Goal: Task Accomplishment & Management: Complete application form

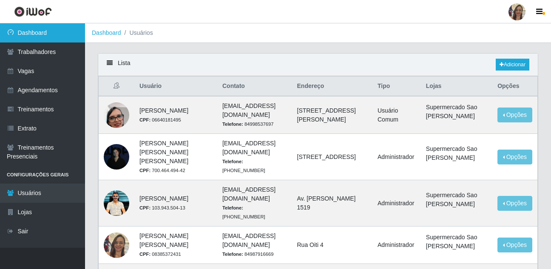
click at [50, 34] on link "Dashboard" at bounding box center [42, 32] width 85 height 19
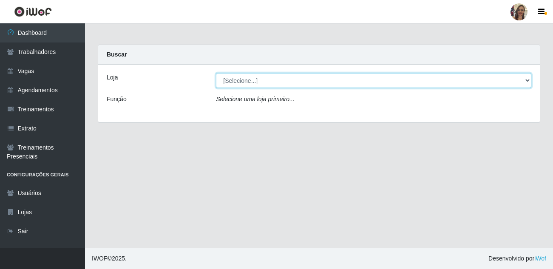
click at [279, 79] on select "[Selecione...] Supermercado Sao Francisco - Amarante" at bounding box center [374, 80] width 316 height 15
select select "383"
click at [216, 73] on select "[Selecione...] Supermercado Sao Francisco - Amarante" at bounding box center [374, 80] width 316 height 15
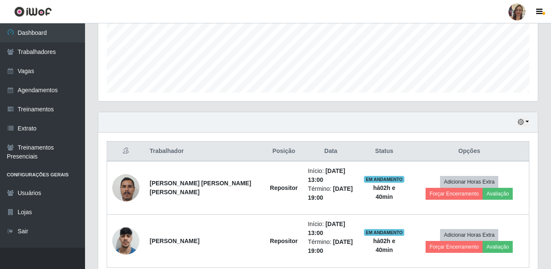
scroll to position [251, 0]
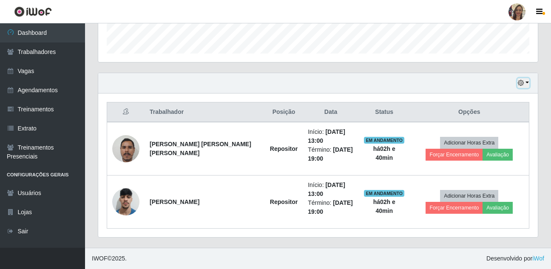
click at [526, 79] on button "button" at bounding box center [524, 83] width 12 height 10
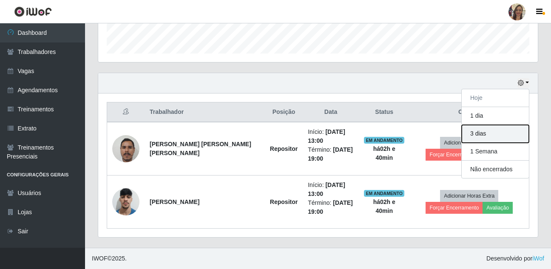
click at [486, 131] on button "3 dias" at bounding box center [495, 134] width 67 height 18
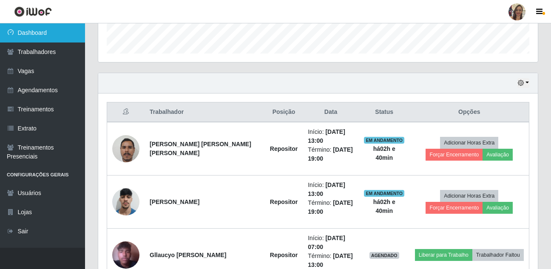
click at [59, 34] on link "Dashboard" at bounding box center [42, 32] width 85 height 19
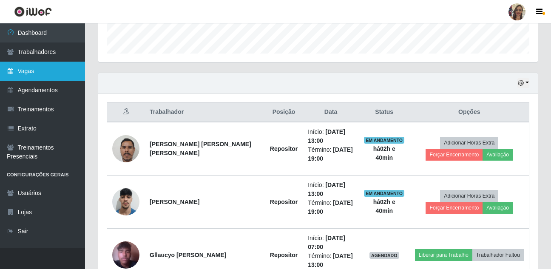
click at [38, 74] on link "Vagas" at bounding box center [42, 71] width 85 height 19
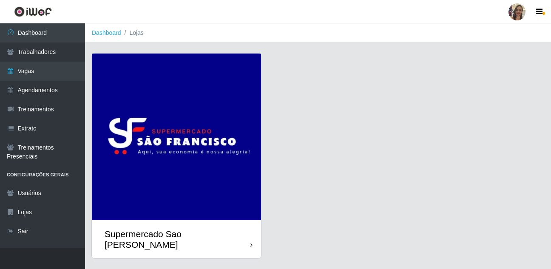
click at [147, 92] on img at bounding box center [176, 137] width 169 height 167
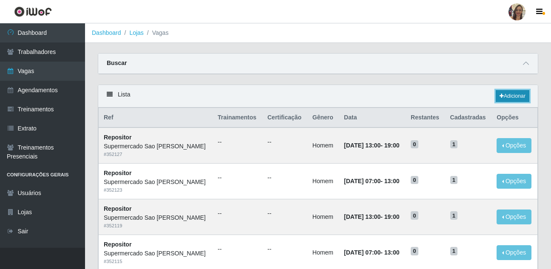
click at [505, 95] on link "Adicionar" at bounding box center [513, 96] width 34 height 12
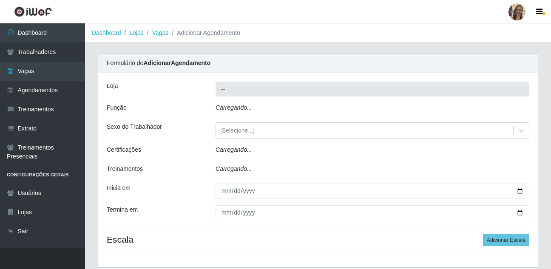
type input "Supermercado Sao [PERSON_NAME]"
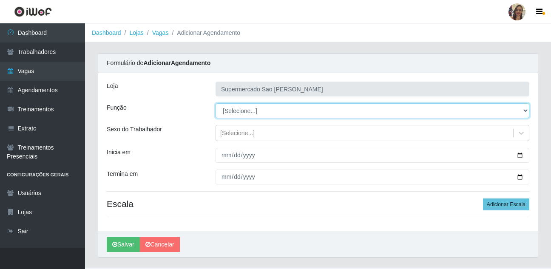
click at [242, 114] on select "[Selecione...] ASG ASG + ASG ++ Balconista de Açougue Balconista de Açougue + B…" at bounding box center [373, 110] width 314 height 15
click at [237, 108] on select "[Selecione...] ASG ASG + ASG ++ Balconista de Açougue Balconista de Açougue + B…" at bounding box center [373, 110] width 314 height 15
select select "24"
click at [216, 103] on select "[Selecione...] ASG ASG + ASG ++ Balconista de Açougue Balconista de Açougue + B…" at bounding box center [373, 110] width 314 height 15
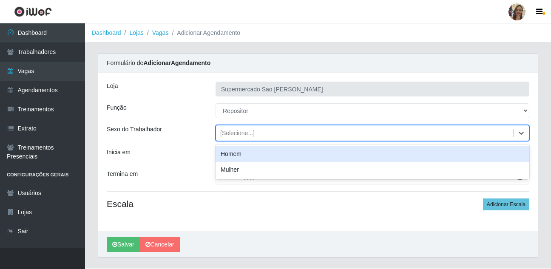
click at [240, 136] on div "[Selecione...]" at bounding box center [237, 133] width 34 height 9
click at [237, 157] on div "Homem" at bounding box center [373, 154] width 314 height 16
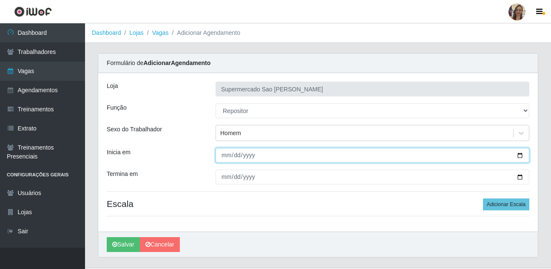
click at [222, 157] on input "Inicia em" at bounding box center [373, 155] width 314 height 15
type input "[DATE]"
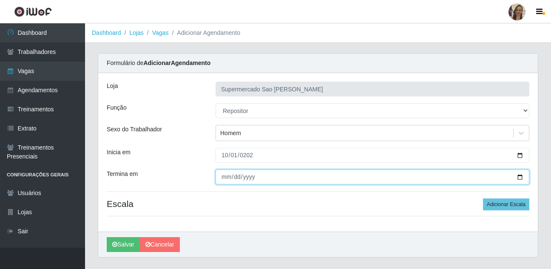
click at [227, 174] on input "Termina em" at bounding box center [373, 177] width 314 height 15
type input "[DATE]"
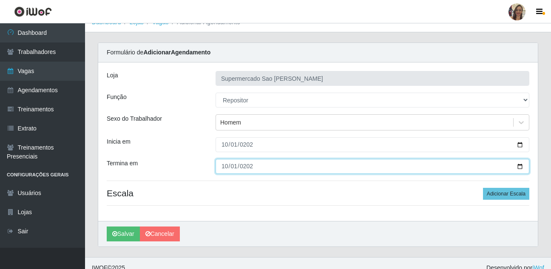
scroll to position [20, 0]
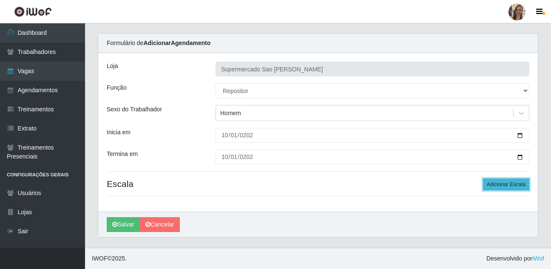
click at [495, 184] on button "Adicionar Escala" at bounding box center [506, 185] width 46 height 12
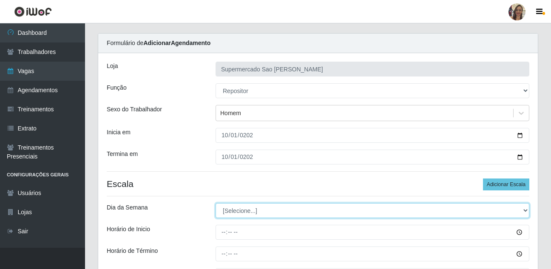
click at [248, 214] on select "[Selecione...] Segunda Terça Quarta Quinta Sexta Sábado Domingo" at bounding box center [373, 210] width 314 height 15
select select "3"
click at [216, 203] on select "[Selecione...] Segunda Terça Quarta Quinta Sexta Sábado Domingo" at bounding box center [373, 210] width 314 height 15
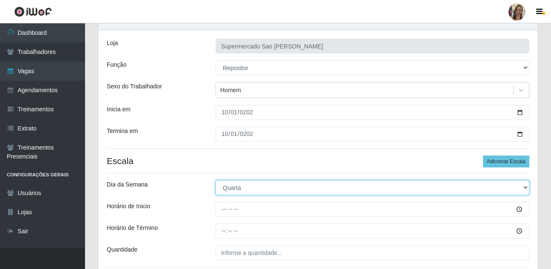
scroll to position [63, 0]
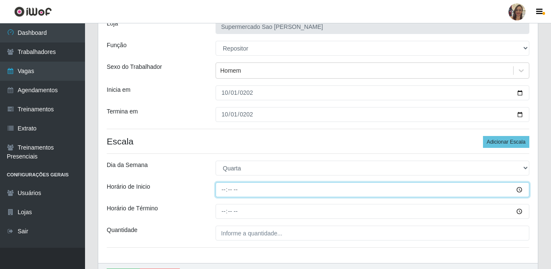
click at [222, 189] on input "Horário de Inicio" at bounding box center [373, 189] width 314 height 15
type input "07:00"
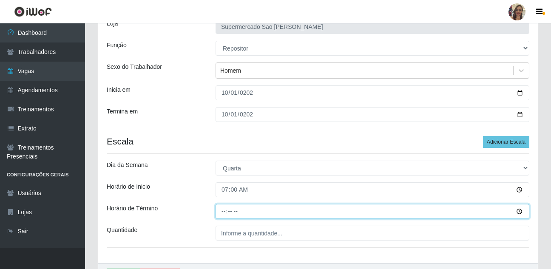
click at [222, 215] on input "Horário de Término" at bounding box center [373, 211] width 314 height 15
type input "13:00"
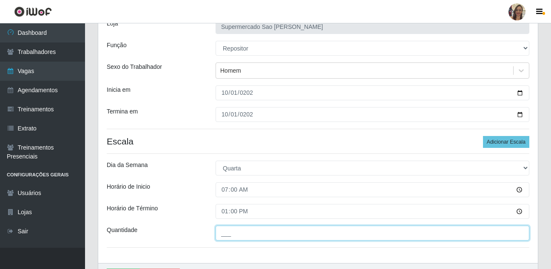
click at [224, 233] on input "___" at bounding box center [373, 233] width 314 height 15
type input "1__"
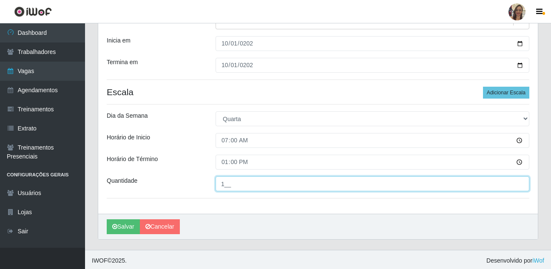
scroll to position [114, 0]
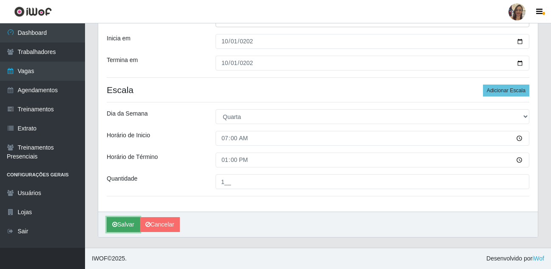
click at [128, 229] on button "Salvar" at bounding box center [123, 224] width 33 height 15
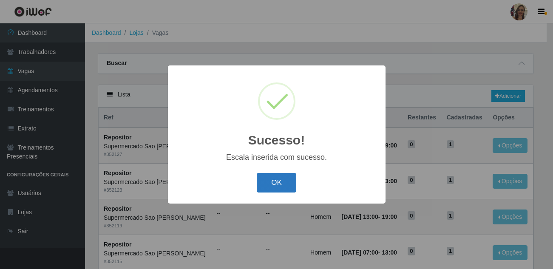
click at [268, 184] on button "OK" at bounding box center [277, 183] width 40 height 20
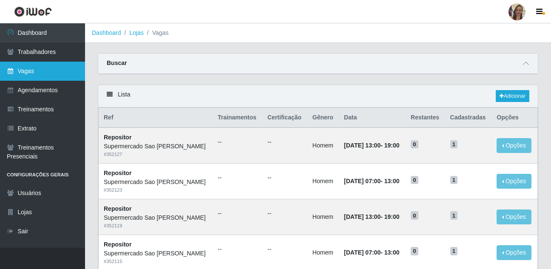
click at [37, 67] on link "Vagas" at bounding box center [42, 71] width 85 height 19
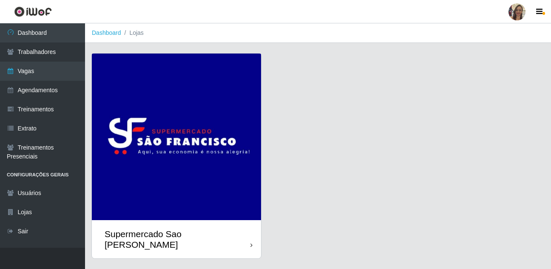
click at [156, 124] on img at bounding box center [176, 137] width 169 height 167
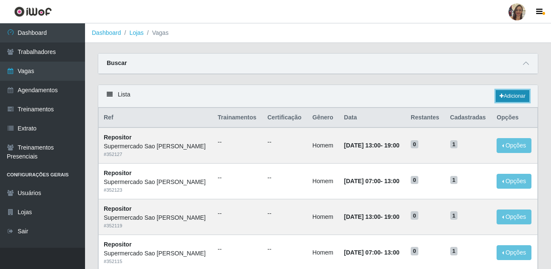
click at [513, 98] on link "Adicionar" at bounding box center [513, 96] width 34 height 12
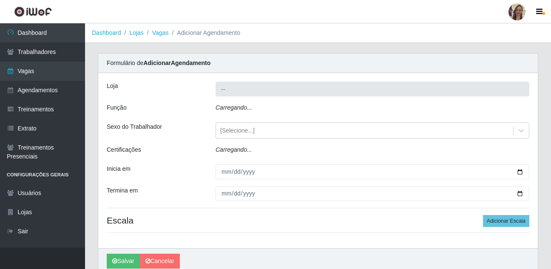
type input "Supermercado Sao [PERSON_NAME]"
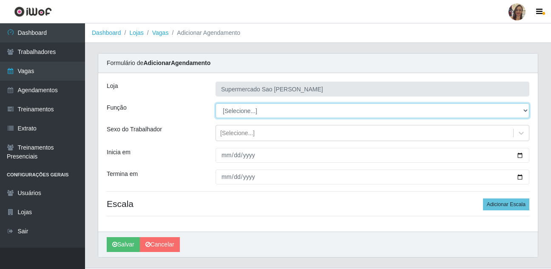
click at [233, 105] on select "[Selecione...] ASG ASG + ASG ++ Balconista de Açougue Balconista de Açougue + B…" at bounding box center [373, 110] width 314 height 15
select select "24"
click at [216, 103] on select "[Selecione...] ASG ASG + ASG ++ Balconista de Açougue Balconista de Açougue + B…" at bounding box center [373, 110] width 314 height 15
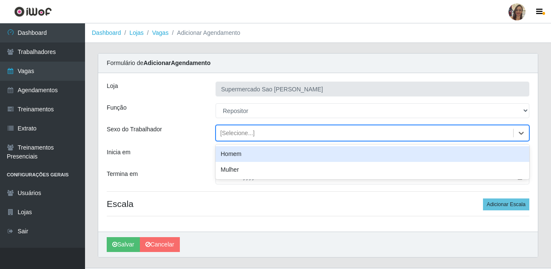
click at [231, 137] on div "[Selecione...]" at bounding box center [237, 133] width 34 height 9
click at [232, 152] on div "Homem" at bounding box center [373, 154] width 314 height 16
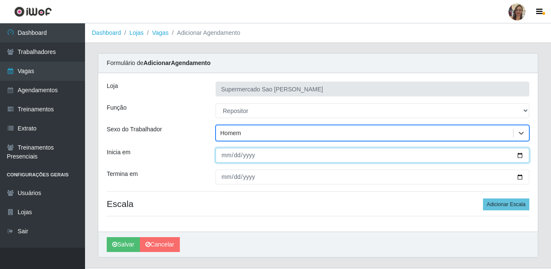
click at [228, 157] on input "Inicia em" at bounding box center [373, 155] width 314 height 15
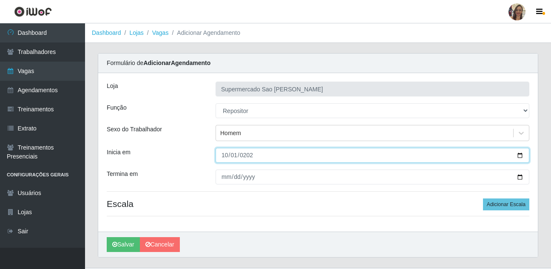
type input "[DATE]"
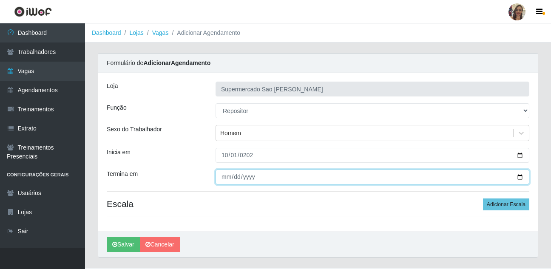
click at [226, 178] on input "Termina em" at bounding box center [373, 177] width 314 height 15
type input "[DATE]"
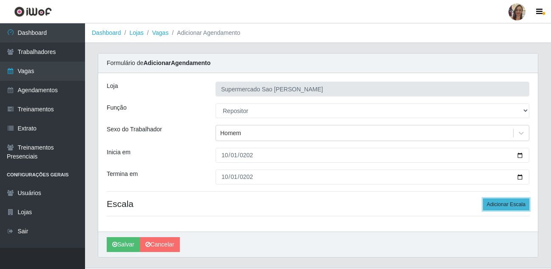
click at [498, 202] on button "Adicionar Escala" at bounding box center [506, 205] width 46 height 12
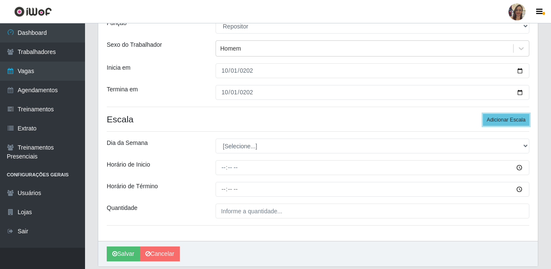
scroll to position [85, 0]
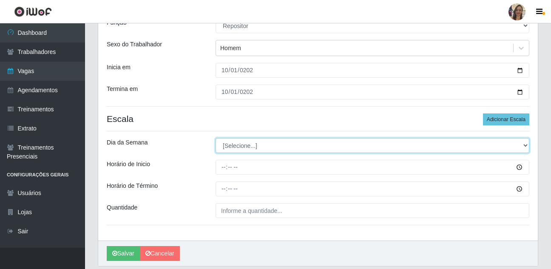
click at [242, 151] on select "[Selecione...] Segunda Terça Quarta Quinta Sexta Sábado Domingo" at bounding box center [373, 145] width 314 height 15
select select "3"
click at [216, 138] on select "[Selecione...] Segunda Terça Quarta Quinta Sexta Sábado Domingo" at bounding box center [373, 145] width 314 height 15
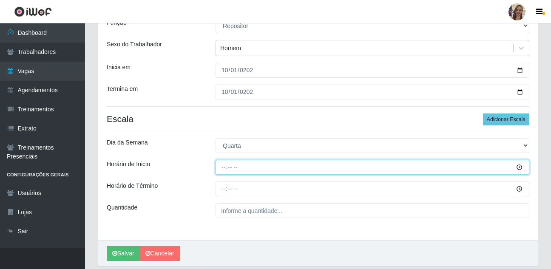
click at [223, 166] on input "Horário de Inicio" at bounding box center [373, 167] width 314 height 15
type input "13:00"
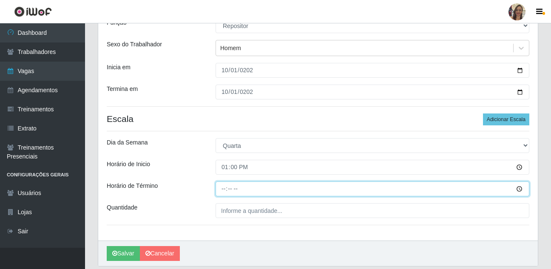
click at [224, 189] on input "Horário de Término" at bounding box center [373, 189] width 314 height 15
type input "19:00"
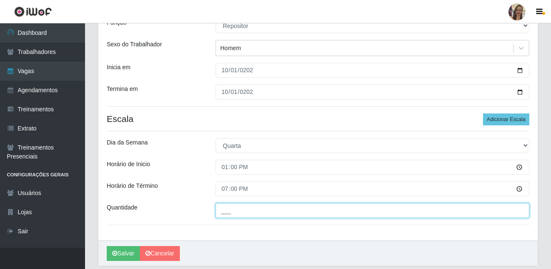
click at [225, 208] on input "___" at bounding box center [373, 210] width 314 height 15
type input "1__"
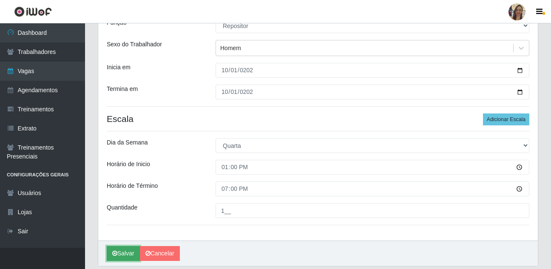
click at [131, 254] on button "Salvar" at bounding box center [123, 253] width 33 height 15
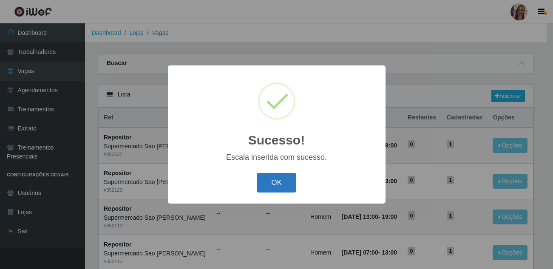
click at [279, 183] on button "OK" at bounding box center [277, 183] width 40 height 20
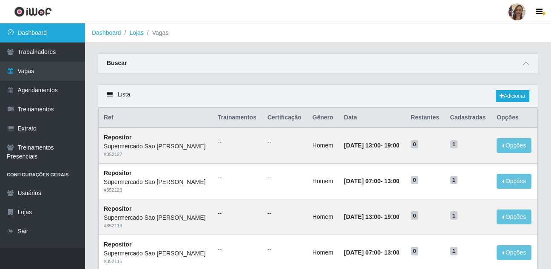
click at [38, 37] on link "Dashboard" at bounding box center [42, 32] width 85 height 19
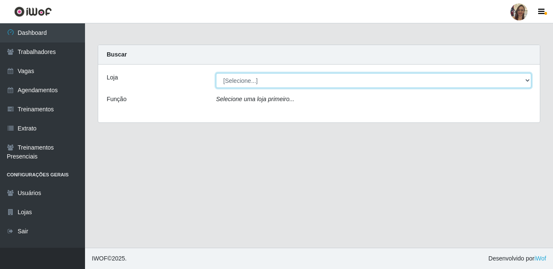
click at [293, 81] on select "[Selecione...] Supermercado Sao Francisco - Amarante" at bounding box center [374, 80] width 316 height 15
select select "383"
click at [216, 73] on select "[Selecione...] Supermercado Sao Francisco - Amarante" at bounding box center [374, 80] width 316 height 15
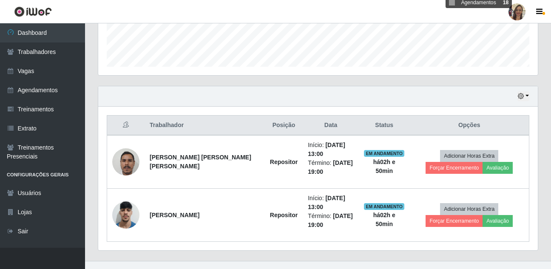
scroll to position [251, 0]
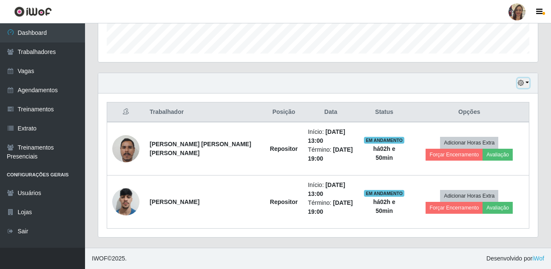
click at [527, 86] on button "button" at bounding box center [524, 83] width 12 height 10
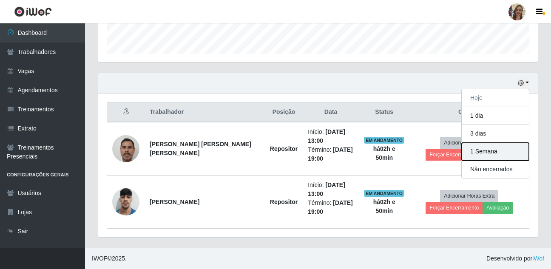
click at [484, 154] on button "1 Semana" at bounding box center [495, 152] width 67 height 18
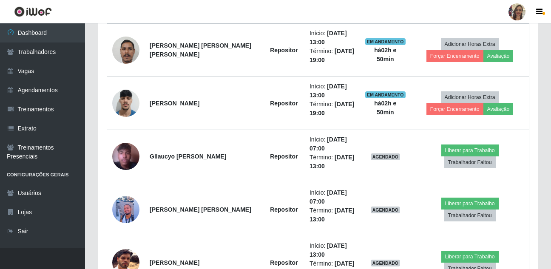
scroll to position [378, 0]
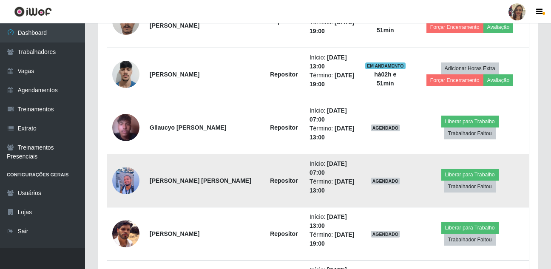
click at [131, 186] on img at bounding box center [125, 181] width 27 height 32
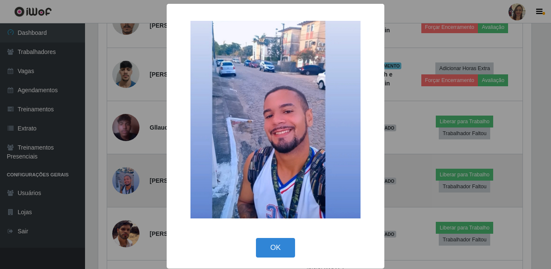
scroll to position [177, 436]
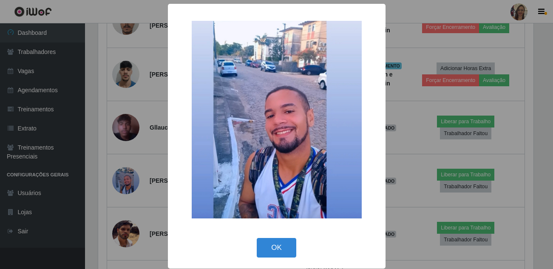
click at [143, 191] on div "× OK Cancel" at bounding box center [276, 134] width 553 height 269
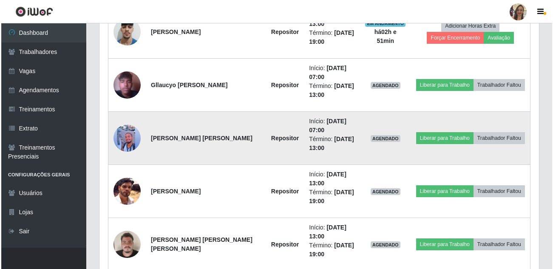
scroll to position [463, 0]
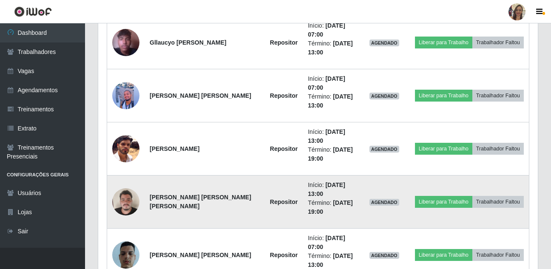
click at [124, 203] on img at bounding box center [125, 202] width 27 height 36
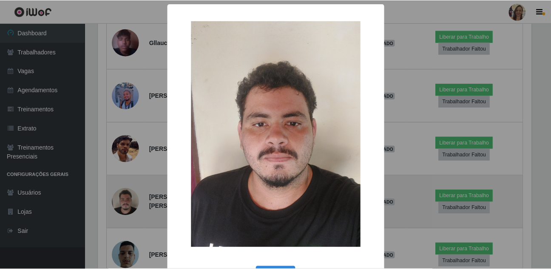
scroll to position [177, 436]
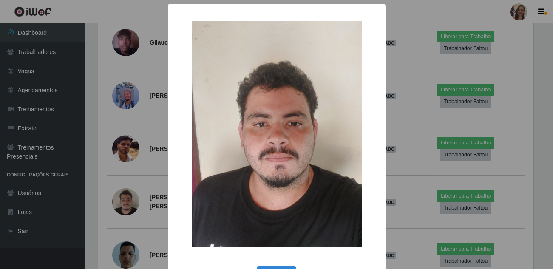
click at [145, 177] on div "× OK Cancel" at bounding box center [276, 134] width 553 height 269
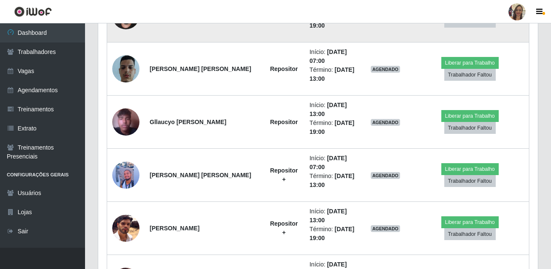
scroll to position [655, 0]
